Goal: Information Seeking & Learning: Learn about a topic

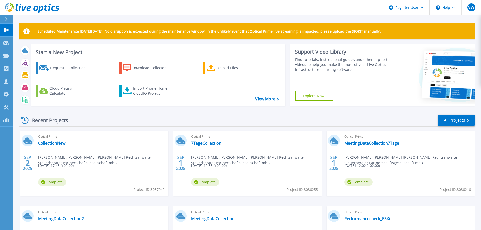
click at [7, 17] on div at bounding box center [9, 19] width 8 height 9
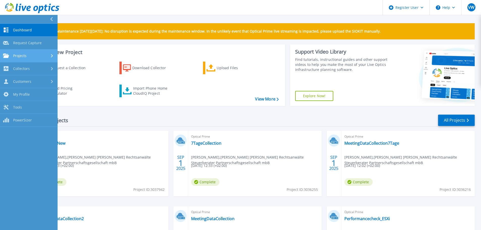
click at [17, 52] on link "Projects Projects" at bounding box center [29, 55] width 58 height 13
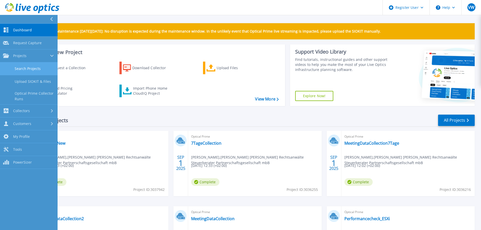
click at [26, 64] on link "Search Projects" at bounding box center [29, 68] width 58 height 13
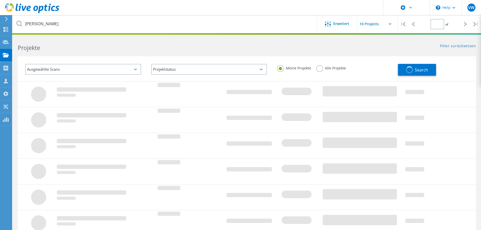
type input "1"
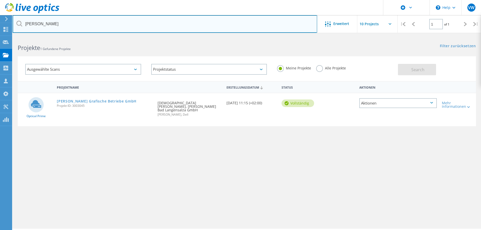
click at [29, 21] on input "beltz" at bounding box center [165, 24] width 304 height 18
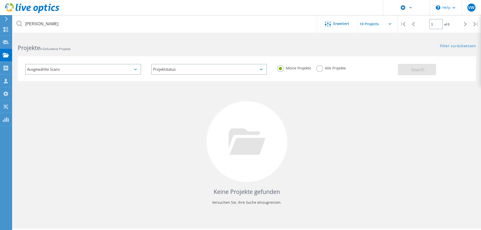
drag, startPoint x: 317, startPoint y: 68, endPoint x: 343, endPoint y: 68, distance: 25.7
click at [317, 68] on label "Alle Projekte" at bounding box center [331, 67] width 30 height 5
click at [0, 0] on input "Alle Projekte" at bounding box center [0, 0] width 0 height 0
click at [418, 68] on span "Search" at bounding box center [417, 70] width 13 height 6
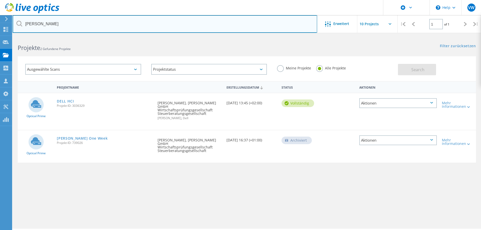
click at [32, 22] on input "dornbach" at bounding box center [165, 24] width 304 height 18
type input "asd"
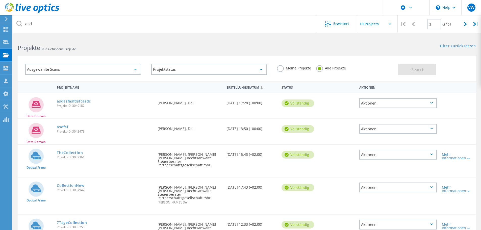
click at [280, 68] on label "Meine Projekte" at bounding box center [294, 67] width 34 height 5
click at [0, 0] on input "Meine Projekte" at bounding box center [0, 0] width 0 height 0
click at [407, 70] on button "Search" at bounding box center [417, 69] width 38 height 11
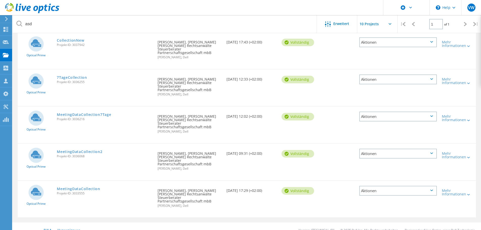
scroll to position [68, 0]
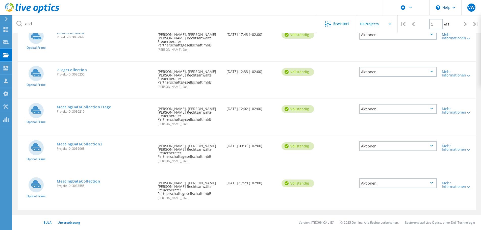
click at [89, 181] on link "MeetingDataCollection" at bounding box center [78, 181] width 43 height 4
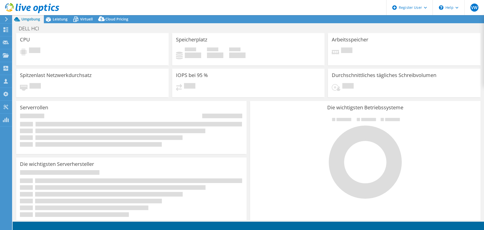
select select "USD"
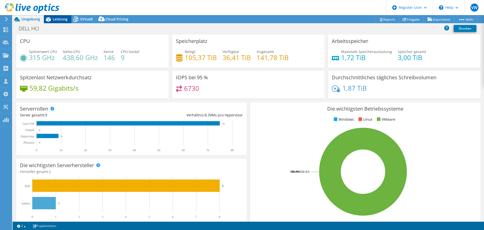
click at [54, 19] on span "Leistung" at bounding box center [60, 19] width 15 height 5
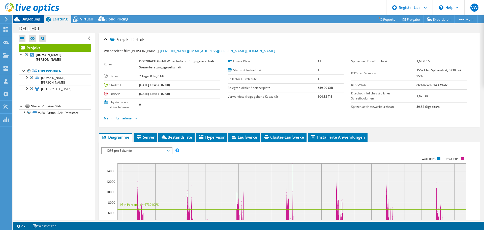
click at [37, 20] on span "Umgebung" at bounding box center [30, 19] width 19 height 5
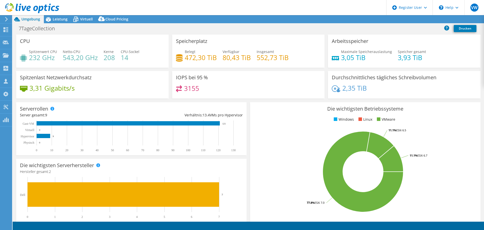
select select "USD"
click at [63, 19] on span "Leistung" at bounding box center [60, 19] width 15 height 5
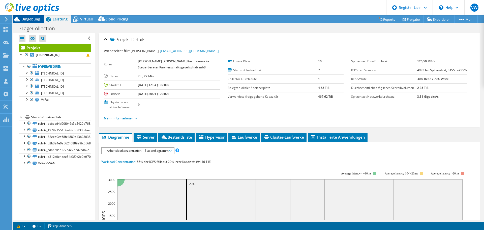
click at [25, 20] on span "Umgebung" at bounding box center [30, 19] width 19 height 5
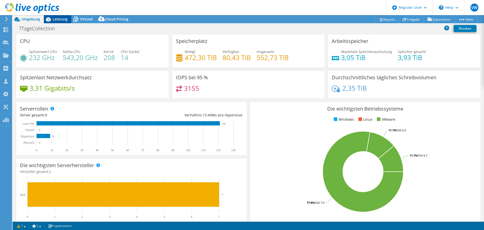
click at [55, 17] on span "Leistung" at bounding box center [60, 19] width 15 height 5
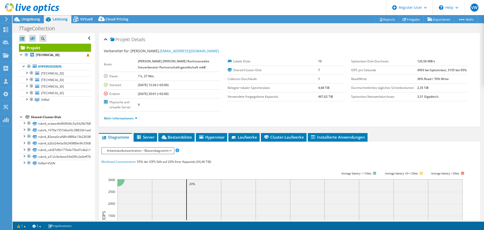
click at [27, 16] on div at bounding box center [29, 8] width 59 height 17
click at [28, 17] on div at bounding box center [29, 8] width 59 height 17
click at [28, 20] on span "Umgebung" at bounding box center [30, 19] width 19 height 5
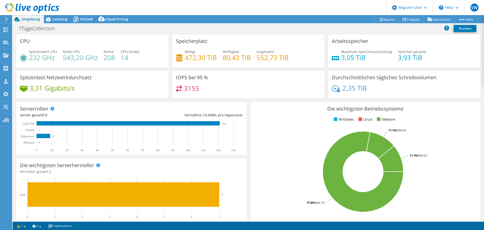
click at [57, 17] on div at bounding box center [29, 8] width 59 height 17
click at [55, 18] on span "Leistung" at bounding box center [60, 19] width 15 height 5
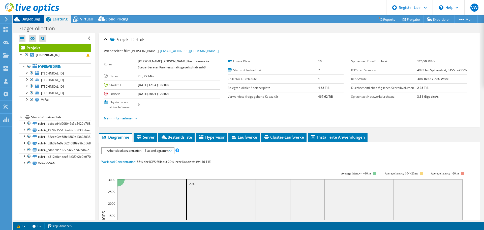
click at [26, 20] on span "Umgebung" at bounding box center [30, 19] width 19 height 5
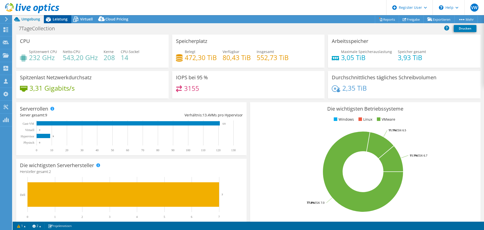
click at [60, 21] on div "Leistung" at bounding box center [57, 19] width 27 height 8
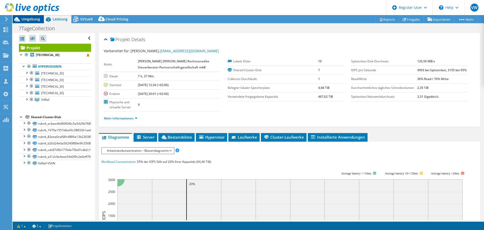
click at [29, 20] on span "Umgebung" at bounding box center [30, 19] width 19 height 5
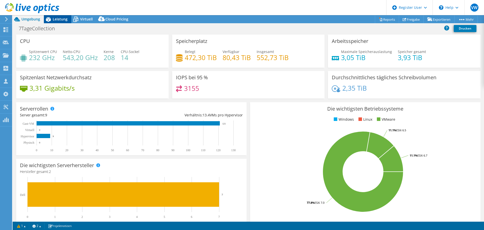
click at [52, 19] on icon at bounding box center [48, 19] width 9 height 9
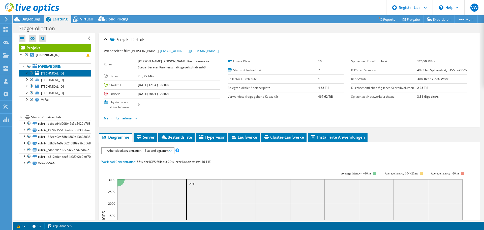
click at [49, 74] on span "10.30.20.50" at bounding box center [52, 73] width 23 height 4
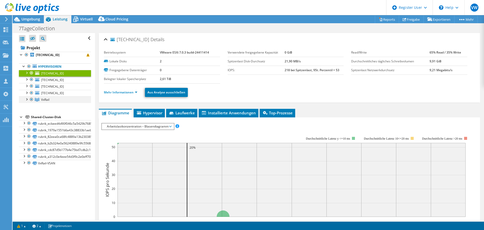
click at [27, 100] on div at bounding box center [26, 98] width 5 height 5
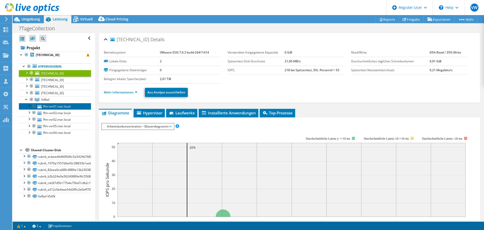
click at [59, 107] on link "ffm-vxr01.mar.local" at bounding box center [55, 106] width 72 height 7
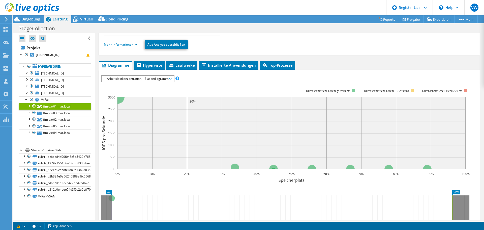
scroll to position [50, 0]
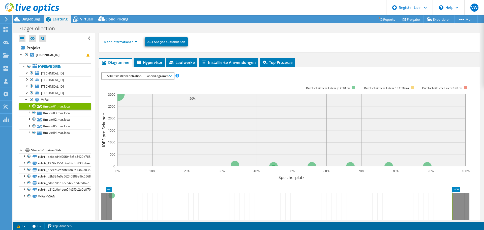
click at [130, 76] on span "Arbeitslastkonzentration – Blasendiagramm" at bounding box center [137, 76] width 67 height 6
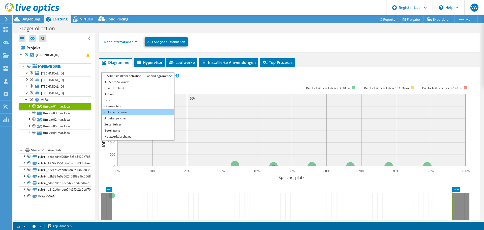
click at [114, 112] on li "CPU-Prozentwert" at bounding box center [138, 112] width 72 height 6
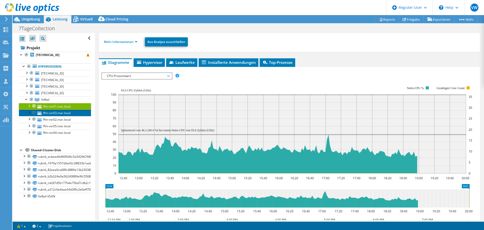
click at [68, 113] on link "ffm-vxr03.mar.local" at bounding box center [55, 112] width 72 height 7
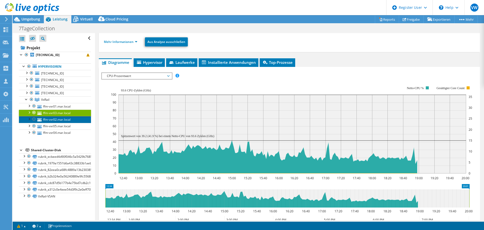
click at [67, 118] on link "ffm-vxr02.mar.local" at bounding box center [55, 119] width 72 height 7
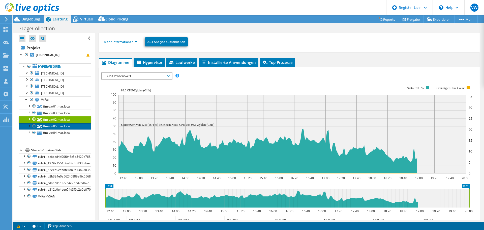
click at [65, 125] on link "ffm-vxr05.mar.local" at bounding box center [55, 126] width 72 height 7
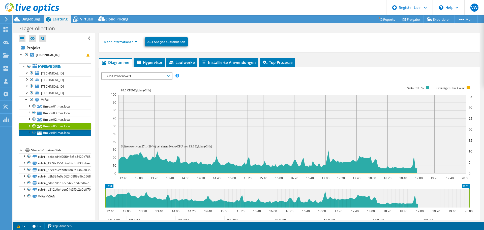
click at [65, 131] on link "ffm-vxr04.mar.local" at bounding box center [55, 132] width 72 height 7
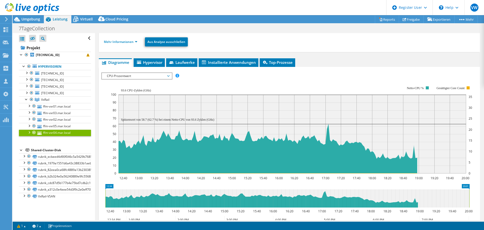
click at [127, 77] on span "CPU-Prozentwert" at bounding box center [136, 76] width 65 height 6
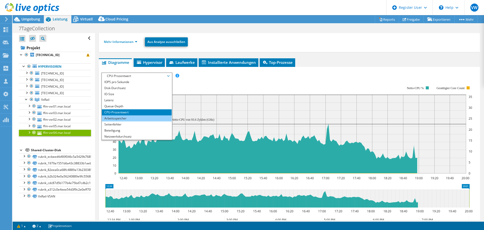
click at [108, 117] on li "Arbeitsspeicher" at bounding box center [137, 118] width 70 height 6
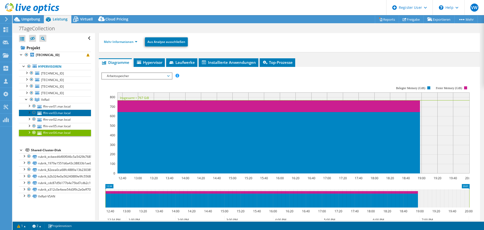
click at [68, 111] on link "ffm-vxr03.mar.local" at bounding box center [55, 112] width 72 height 7
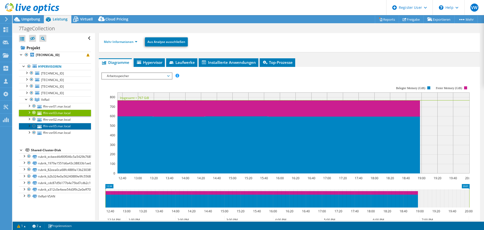
click at [65, 125] on link "ffm-vxr05.mar.local" at bounding box center [55, 126] width 72 height 7
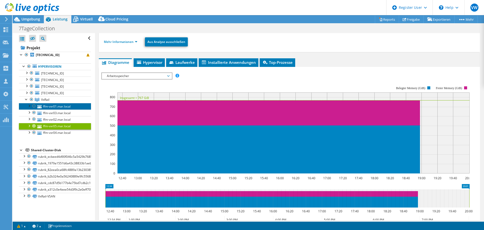
click at [69, 104] on link "ffm-vxr01.mar.local" at bounding box center [55, 106] width 72 height 7
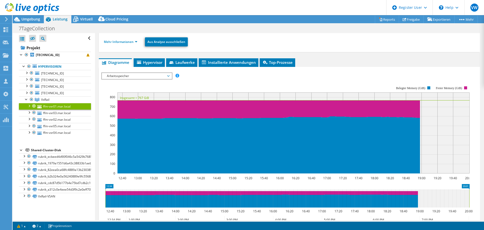
click at [140, 79] on span "Arbeitsspeicher" at bounding box center [136, 76] width 65 height 6
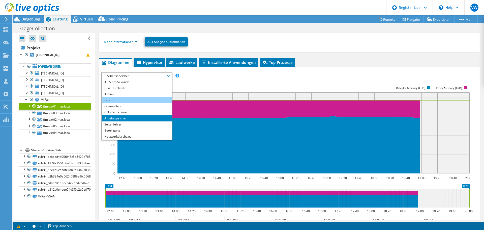
click at [129, 97] on li "Latenz" at bounding box center [137, 100] width 70 height 6
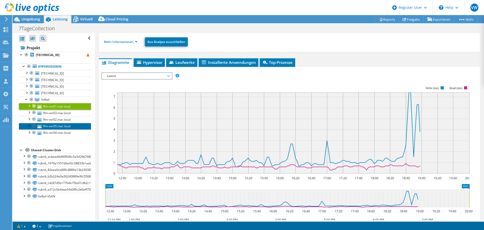
click at [69, 123] on link "ffm-vxr05.mar.local" at bounding box center [55, 126] width 72 height 7
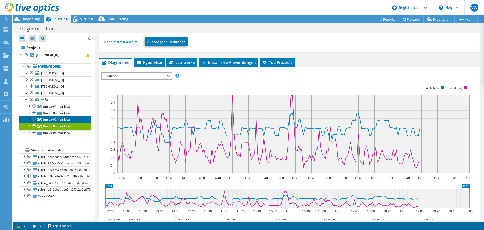
click at [70, 117] on link "ffm-vxr02.mar.local" at bounding box center [55, 119] width 72 height 7
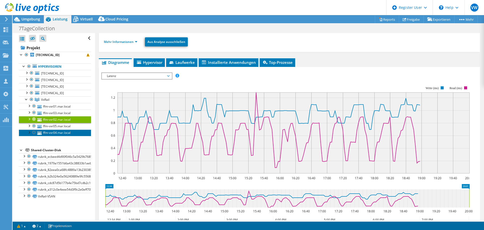
click at [68, 131] on link "ffm-vxr04.mar.local" at bounding box center [55, 132] width 72 height 7
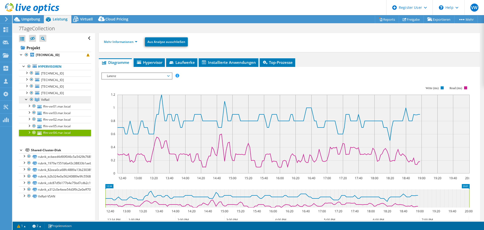
click at [72, 100] on link "VxRail" at bounding box center [55, 99] width 72 height 7
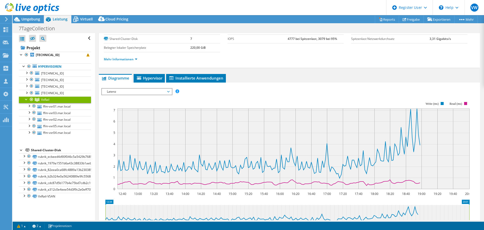
scroll to position [0, 0]
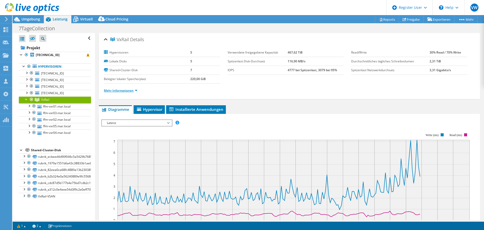
click at [128, 91] on link "Mehr Informationen" at bounding box center [121, 90] width 34 height 4
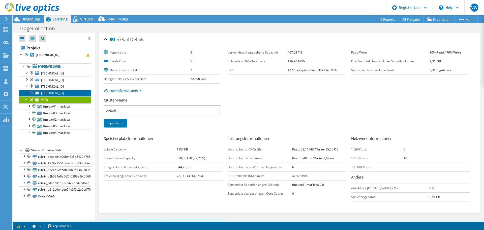
click at [70, 92] on link "192.168.122.5" at bounding box center [55, 93] width 72 height 7
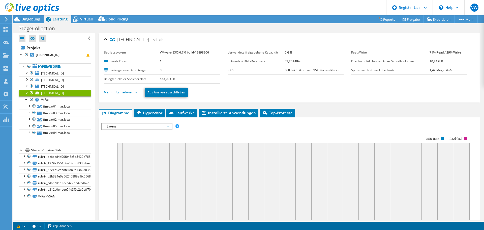
click at [122, 92] on link "Mehr Informationen" at bounding box center [121, 92] width 34 height 4
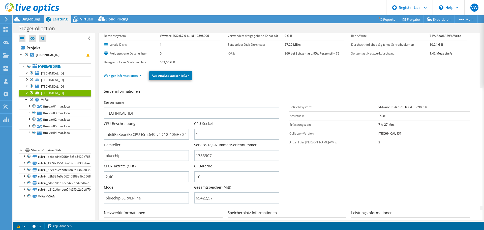
scroll to position [25, 0]
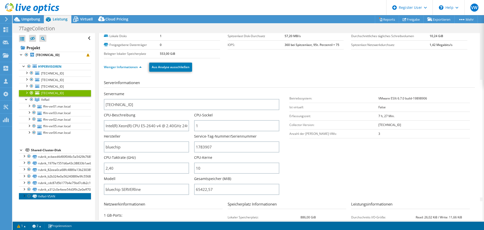
click at [46, 196] on link "VxRail-VSAN" at bounding box center [55, 196] width 72 height 7
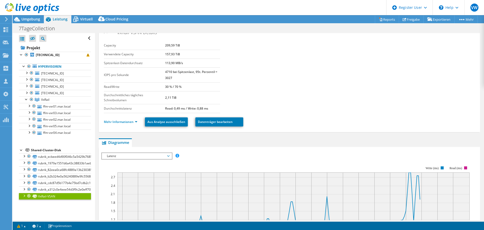
scroll to position [0, 0]
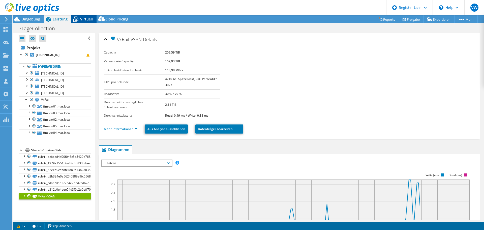
click at [87, 19] on span "Virtuell" at bounding box center [86, 19] width 13 height 5
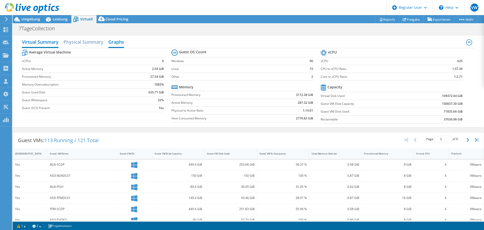
click at [116, 39] on h2 "Graphs" at bounding box center [116, 42] width 16 height 11
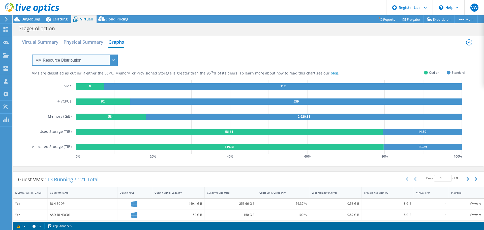
click at [92, 61] on select "VM Resource Distribution Provisioning Contrast Over Provisioning" at bounding box center [75, 59] width 86 height 11
select select "Over Provisioning"
click at [32, 54] on select "VM Resource Distribution Provisioning Contrast Over Provisioning" at bounding box center [75, 59] width 86 height 11
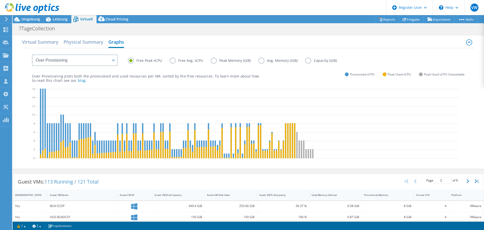
click at [214, 62] on label "Peak Memory (GiB)" at bounding box center [235, 61] width 48 height 6
click at [0, 0] on input "Peak Memory (GiB)" at bounding box center [0, 0] width 0 height 0
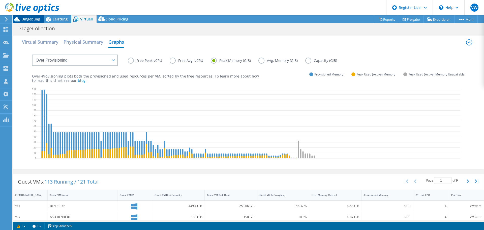
click at [39, 19] on span "Umgebung" at bounding box center [30, 19] width 19 height 5
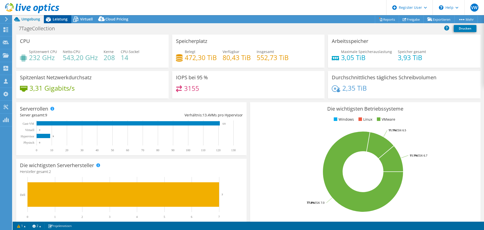
click at [51, 18] on icon at bounding box center [48, 19] width 9 height 9
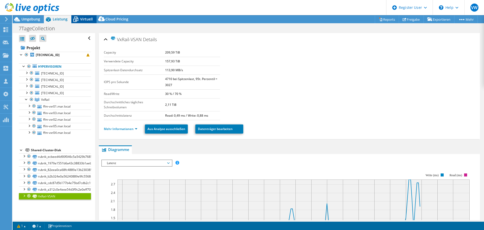
click at [88, 21] on span "Virtuell" at bounding box center [86, 19] width 13 height 5
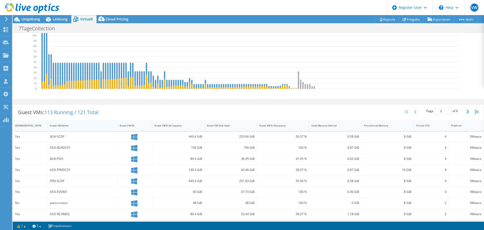
scroll to position [76, 0]
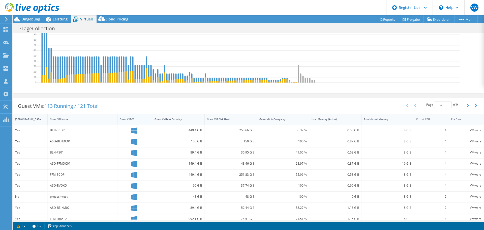
click at [123, 117] on div "Guest VM OS" at bounding box center [132, 119] width 29 height 8
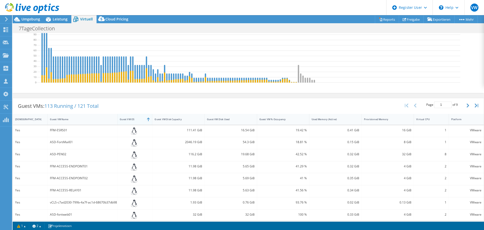
click at [123, 117] on div "Guest VM OS" at bounding box center [132, 119] width 29 height 8
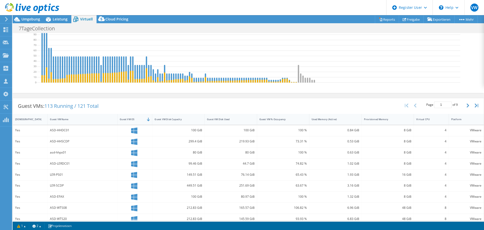
scroll to position [0, 0]
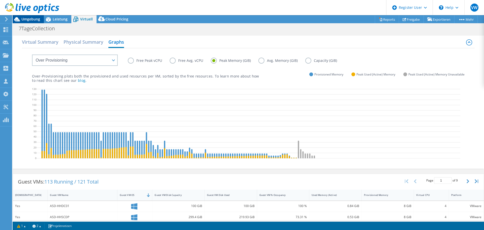
click at [31, 18] on span "Umgebung" at bounding box center [30, 19] width 19 height 5
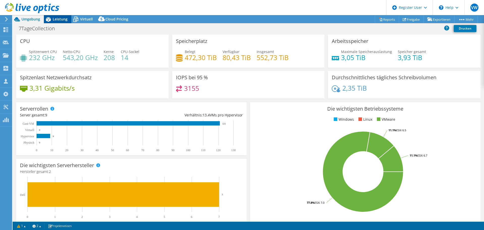
click at [63, 17] on span "Leistung" at bounding box center [60, 19] width 15 height 5
select select "USD"
click at [58, 17] on div at bounding box center [29, 8] width 59 height 17
click at [60, 18] on span "Leistung" at bounding box center [60, 19] width 15 height 5
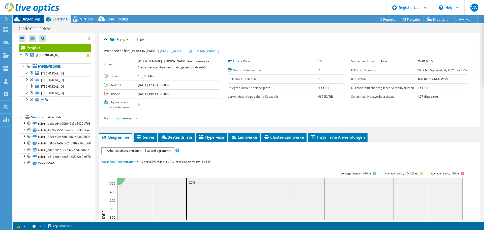
click at [39, 19] on span "Umgebung" at bounding box center [30, 19] width 19 height 5
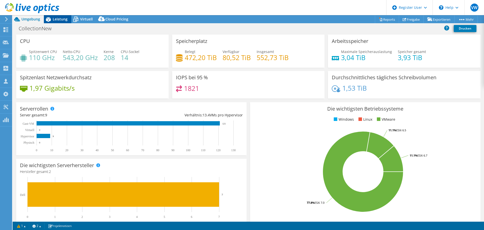
click at [52, 17] on icon at bounding box center [48, 19] width 9 height 9
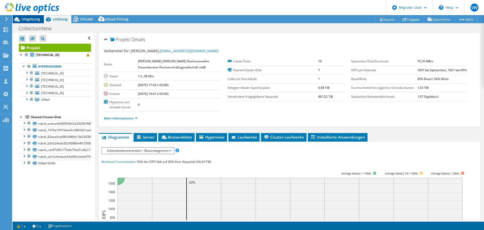
click at [31, 17] on span "Umgebung" at bounding box center [30, 19] width 19 height 5
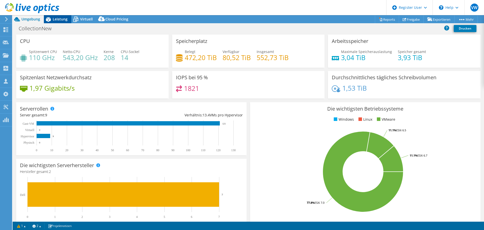
click at [64, 20] on span "Leistung" at bounding box center [60, 19] width 15 height 5
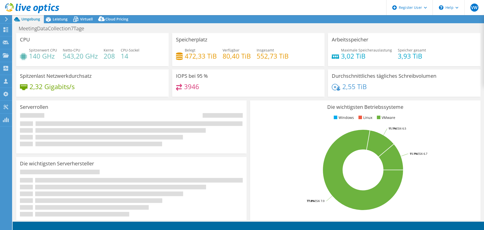
select select "USD"
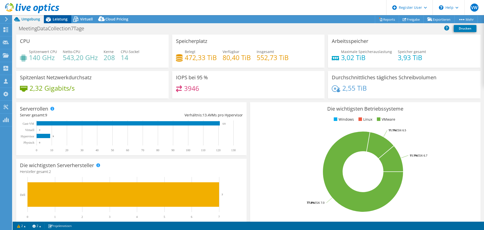
click at [51, 19] on icon at bounding box center [48, 19] width 9 height 9
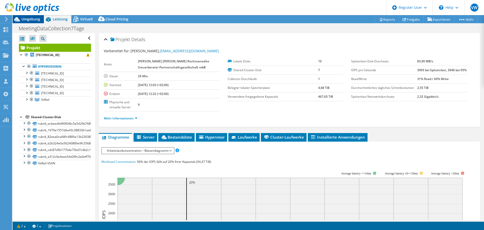
click at [23, 18] on span "Umgebung" at bounding box center [30, 19] width 19 height 5
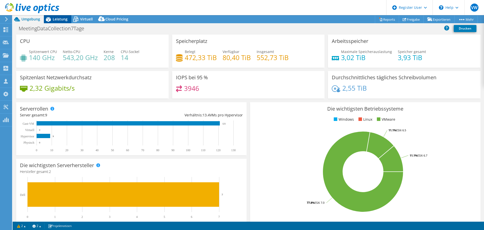
click at [60, 20] on span "Leistung" at bounding box center [60, 19] width 15 height 5
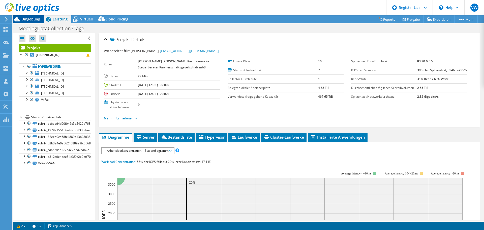
click at [23, 19] on span "Umgebung" at bounding box center [30, 19] width 19 height 5
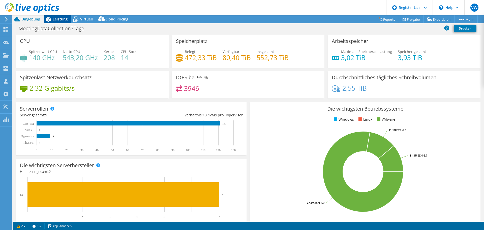
click at [61, 18] on span "Leistung" at bounding box center [60, 19] width 15 height 5
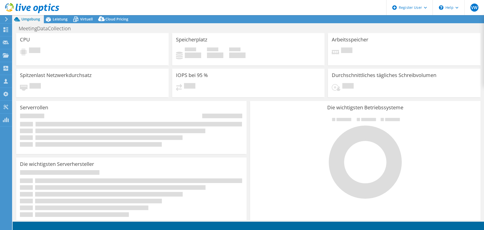
select select "USD"
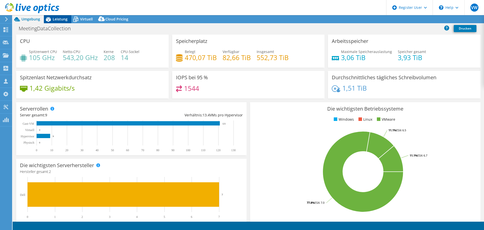
click at [55, 19] on span "Leistung" at bounding box center [60, 19] width 15 height 5
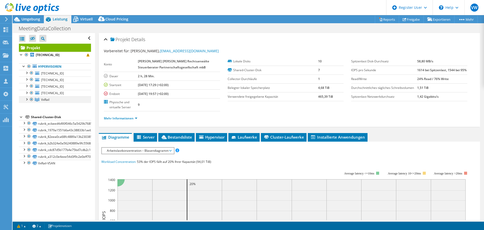
click at [25, 101] on div at bounding box center [26, 98] width 5 height 5
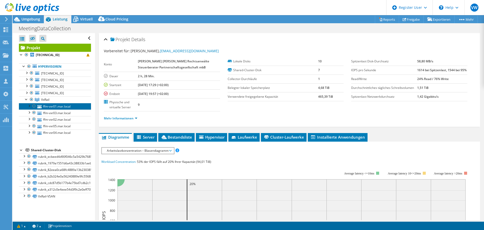
click at [51, 107] on link "ffm-vxr01.mar.local" at bounding box center [55, 106] width 72 height 7
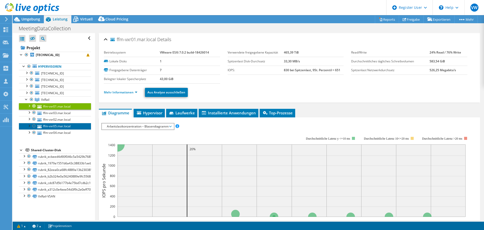
click at [79, 126] on link "ffm-vxr05.mar.local" at bounding box center [55, 126] width 72 height 7
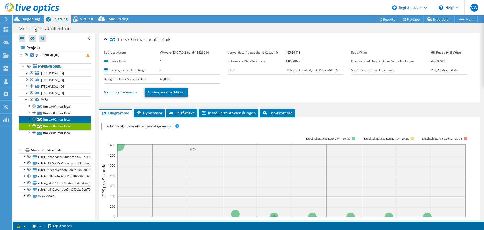
click at [79, 120] on link "ffm-vxr02.mar.local" at bounding box center [55, 119] width 72 height 7
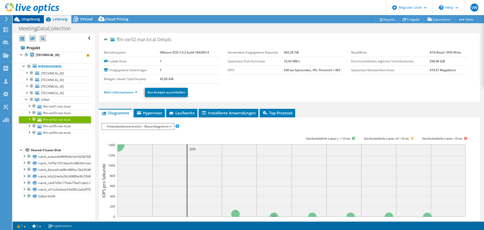
click at [34, 19] on span "Umgebung" at bounding box center [30, 19] width 19 height 5
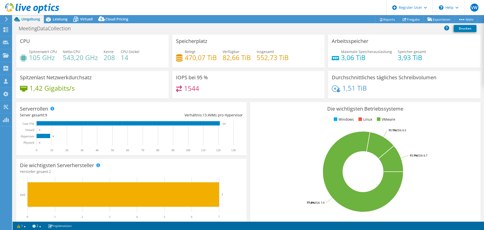
click at [61, 15] on header "VW Dell-Benutzer Vivienne Wang Vivienne.W@dell.com Dell My Profile Log Out \n H…" at bounding box center [242, 7] width 484 height 15
click at [60, 16] on div "Leistung" at bounding box center [57, 19] width 27 height 8
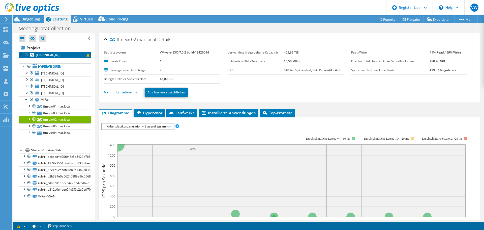
click at [41, 53] on b "[TECHNICAL_ID]" at bounding box center [48, 55] width 24 height 4
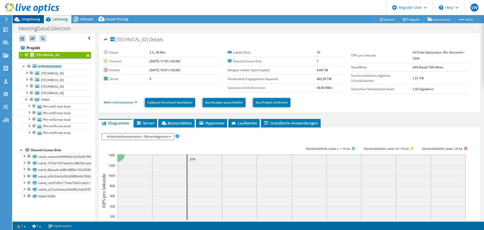
click at [24, 17] on span "Umgebung" at bounding box center [30, 19] width 19 height 5
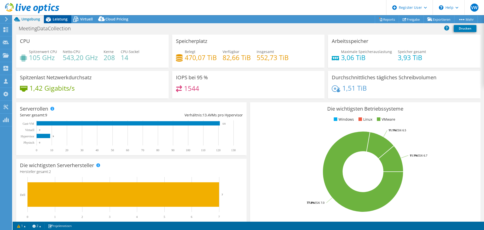
click at [58, 18] on span "Leistung" at bounding box center [60, 19] width 15 height 5
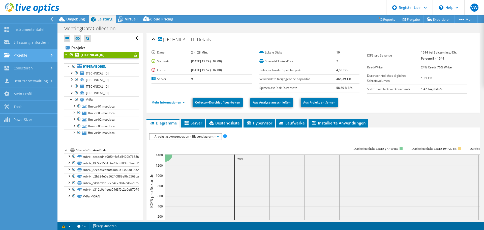
click at [23, 54] on link "Projekte" at bounding box center [29, 55] width 58 height 13
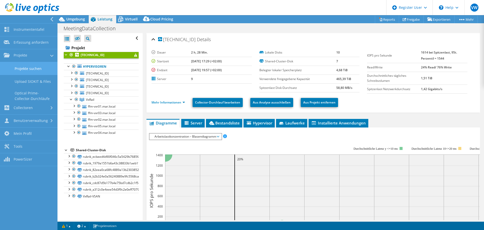
click at [21, 68] on link "Projekte suchen" at bounding box center [29, 68] width 58 height 13
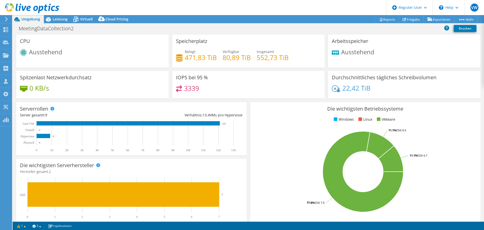
select select "USD"
click at [57, 21] on span "Leistung" at bounding box center [60, 19] width 15 height 5
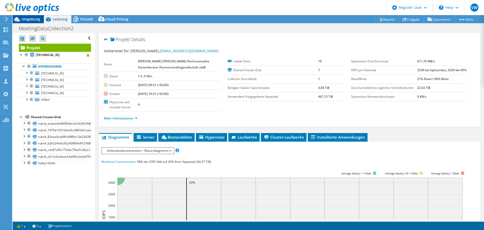
click at [27, 18] on span "Umgebung" at bounding box center [30, 19] width 19 height 5
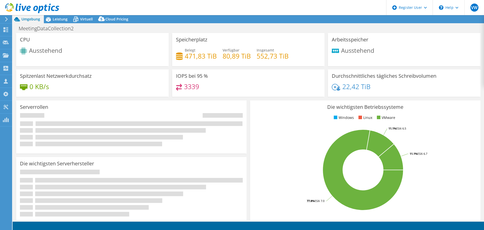
select select "USD"
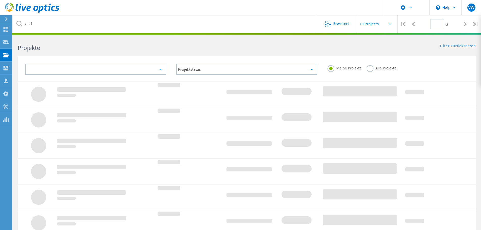
type input "1"
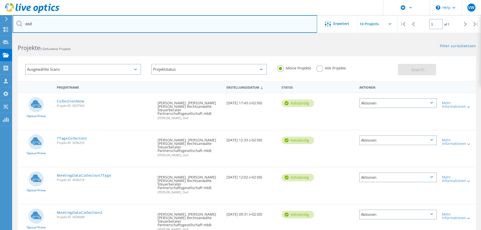
click at [77, 21] on input "asd" at bounding box center [165, 24] width 304 height 18
type input "[PERSON_NAME]"
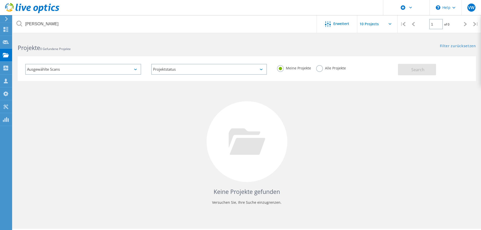
click at [318, 70] on label "Alle Projekte" at bounding box center [331, 67] width 30 height 5
click at [0, 0] on input "Alle Projekte" at bounding box center [0, 0] width 0 height 0
click at [416, 69] on span "Search" at bounding box center [417, 70] width 13 height 6
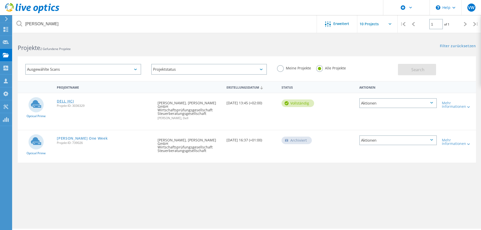
click at [65, 100] on link "DELL HCI" at bounding box center [65, 101] width 17 height 4
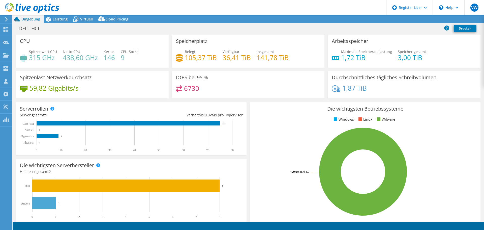
select select "USD"
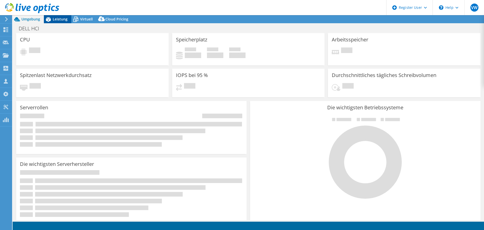
select select "USD"
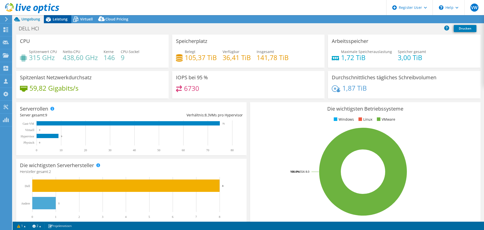
click at [65, 19] on span "Leistung" at bounding box center [60, 19] width 15 height 5
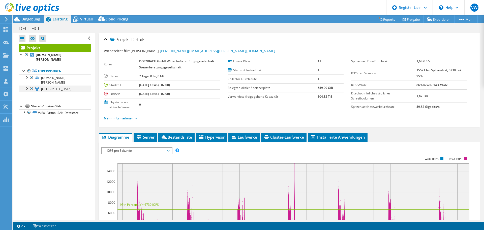
click at [27, 86] on div at bounding box center [26, 88] width 5 height 5
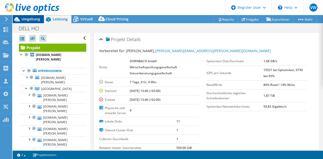
click at [33, 20] on span "Umgebung" at bounding box center [30, 19] width 19 height 5
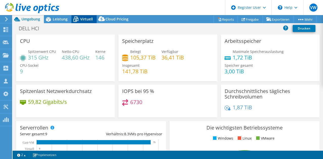
click at [80, 17] on span "Virtuell" at bounding box center [86, 19] width 13 height 5
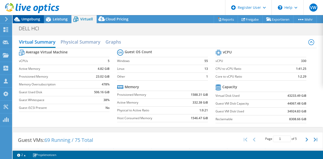
click at [26, 19] on span "Umgebung" at bounding box center [30, 19] width 19 height 5
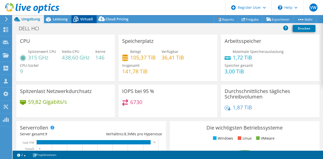
click at [78, 18] on icon at bounding box center [75, 20] width 5 height 4
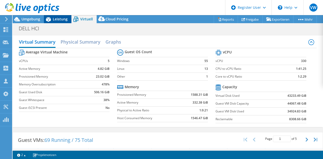
click at [52, 19] on icon at bounding box center [48, 19] width 9 height 9
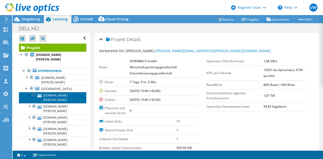
click at [55, 92] on link "vxr02.dornbach.de" at bounding box center [52, 97] width 67 height 11
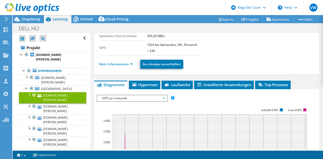
scroll to position [50, 0]
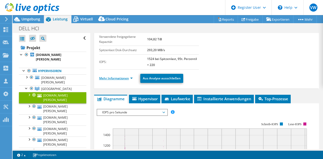
click at [123, 80] on link "Mehr Informationen" at bounding box center [116, 78] width 34 height 4
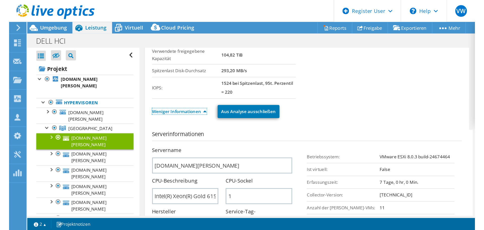
scroll to position [26, 0]
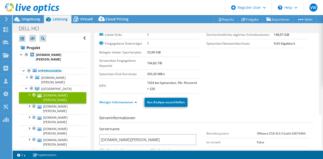
click at [80, 13] on header "VW Dell-Benutzer Vivienne Wang Vivienne.W@dell.com Dell My Profile Log Out \n H…" at bounding box center [161, 7] width 323 height 15
click at [78, 18] on icon at bounding box center [75, 19] width 9 height 9
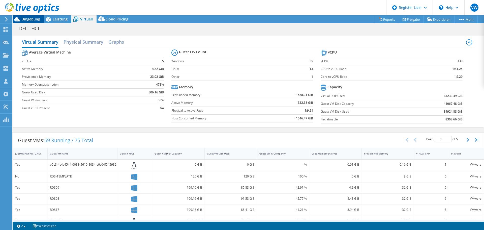
click at [31, 19] on span "Umgebung" at bounding box center [30, 19] width 19 height 5
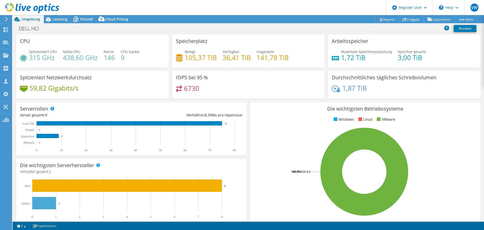
click at [53, 13] on link at bounding box center [32, 12] width 54 height 4
click at [53, 18] on span "Leistung" at bounding box center [60, 19] width 15 height 5
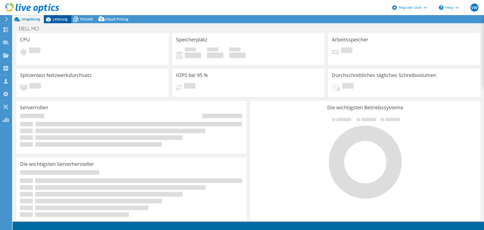
click at [60, 20] on span "Leistung" at bounding box center [60, 19] width 15 height 5
select select
select select "USD"
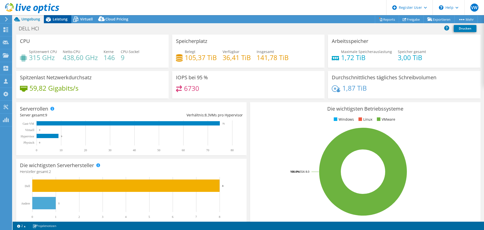
click at [61, 20] on span "Leistung" at bounding box center [60, 19] width 15 height 5
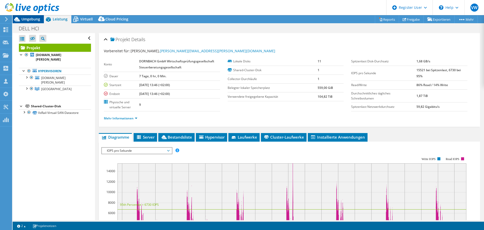
click at [33, 18] on span "Umgebung" at bounding box center [30, 19] width 19 height 5
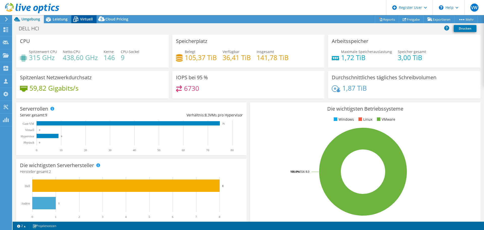
click at [85, 18] on span "Virtuell" at bounding box center [86, 19] width 13 height 5
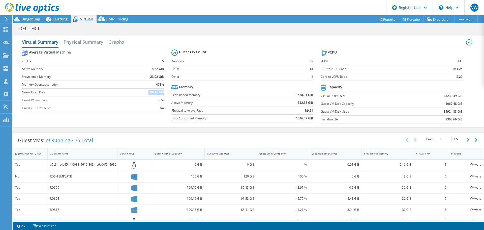
drag, startPoint x: 147, startPoint y: 92, endPoint x: 162, endPoint y: 93, distance: 14.9
click at [162, 93] on b "506.16 GiB" at bounding box center [156, 92] width 15 height 5
click at [31, 20] on span "Umgebung" at bounding box center [30, 19] width 19 height 5
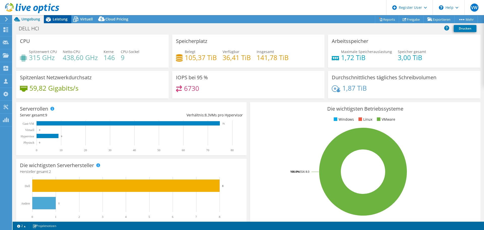
click at [60, 20] on span "Leistung" at bounding box center [60, 19] width 15 height 5
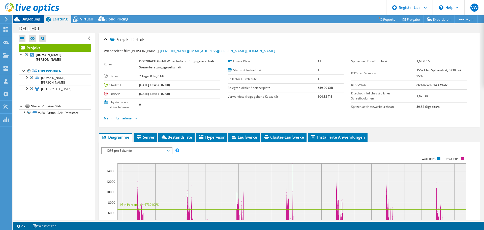
click at [30, 19] on span "Umgebung" at bounding box center [30, 19] width 19 height 5
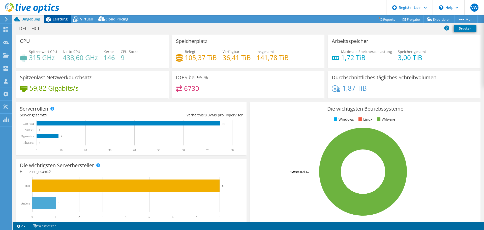
click at [59, 19] on span "Leistung" at bounding box center [60, 19] width 15 height 5
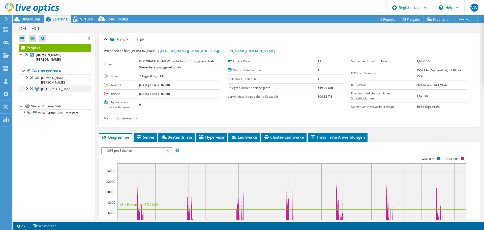
click at [27, 86] on div at bounding box center [26, 88] width 5 height 5
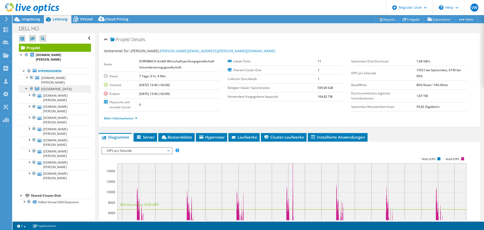
click at [53, 86] on link "[GEOGRAPHIC_DATA]" at bounding box center [55, 89] width 72 height 7
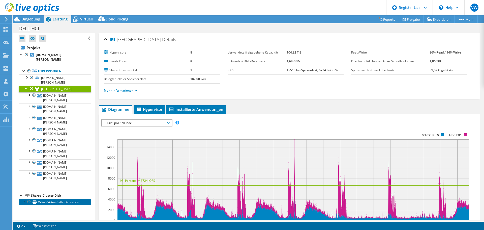
click at [70, 199] on link "VxRail-Virtual-SAN-Datastore" at bounding box center [55, 202] width 72 height 7
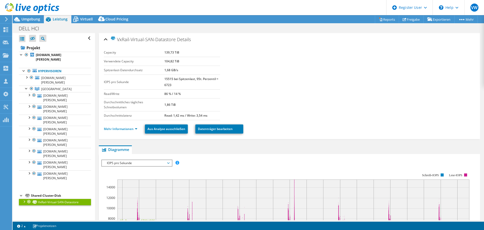
drag, startPoint x: 181, startPoint y: 173, endPoint x: 178, endPoint y: 178, distance: 6.0
click at [181, 173] on rect at bounding box center [285, 216] width 369 height 101
click at [428, 71] on section "Capacity 139,73 TiB Verwendete Capacity 104,82 TiB Spitzenlast-Datendurchsatz 1…" at bounding box center [289, 84] width 371 height 72
click at [56, 115] on link "[DOMAIN_NAME][PERSON_NAME]" at bounding box center [55, 120] width 72 height 11
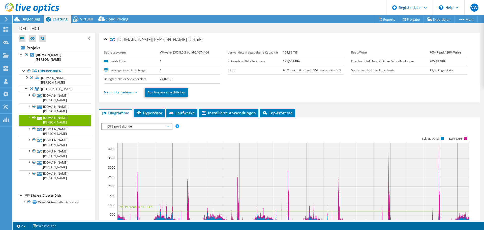
click at [116, 127] on span "IOPS pro Sekunde" at bounding box center [136, 126] width 65 height 6
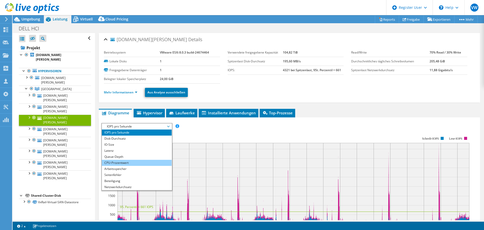
click at [122, 163] on li "CPU-Prozentwert" at bounding box center [137, 163] width 70 height 6
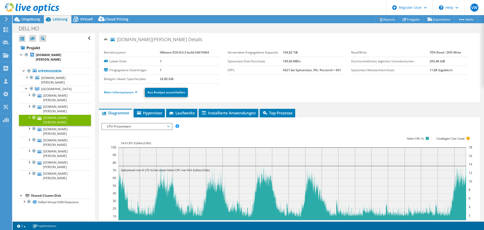
scroll to position [25, 0]
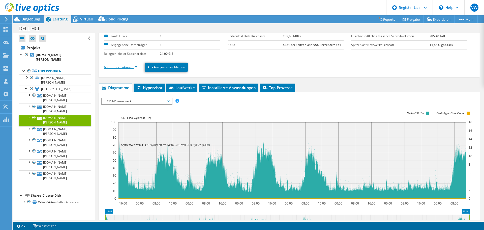
click at [130, 67] on link "Mehr Informationen" at bounding box center [121, 67] width 34 height 4
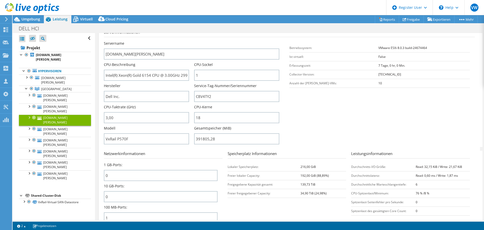
scroll to position [50, 0]
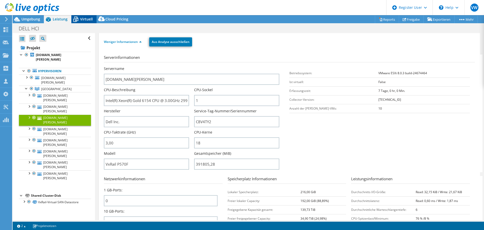
click at [88, 19] on span "Virtuell" at bounding box center [86, 19] width 13 height 5
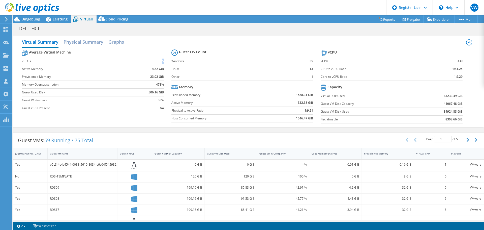
drag, startPoint x: 162, startPoint y: 61, endPoint x: 156, endPoint y: 60, distance: 6.1
click at [156, 60] on td "5" at bounding box center [147, 61] width 34 height 8
